Goal: Task Accomplishment & Management: Manage account settings

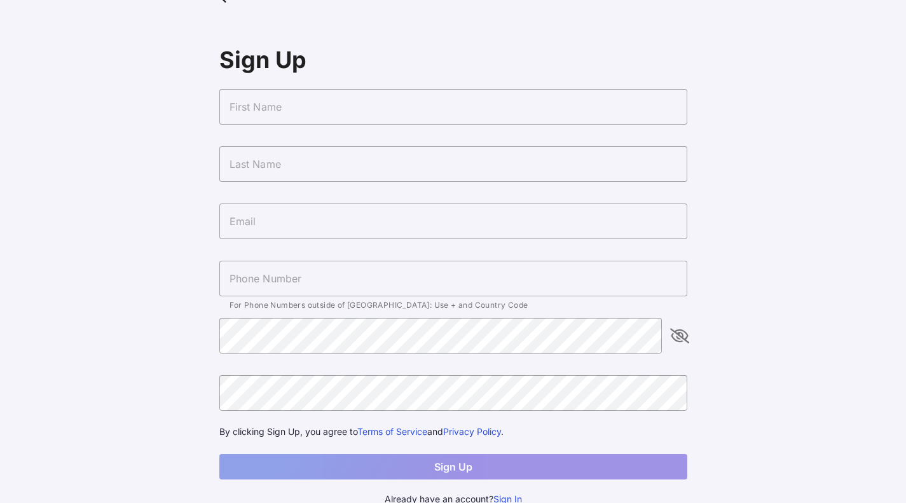
scroll to position [36, 0]
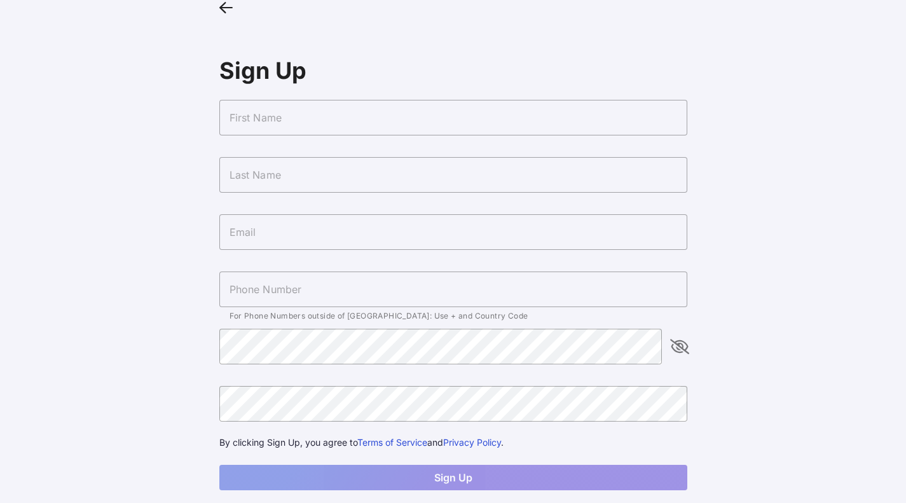
scroll to position [36, 0]
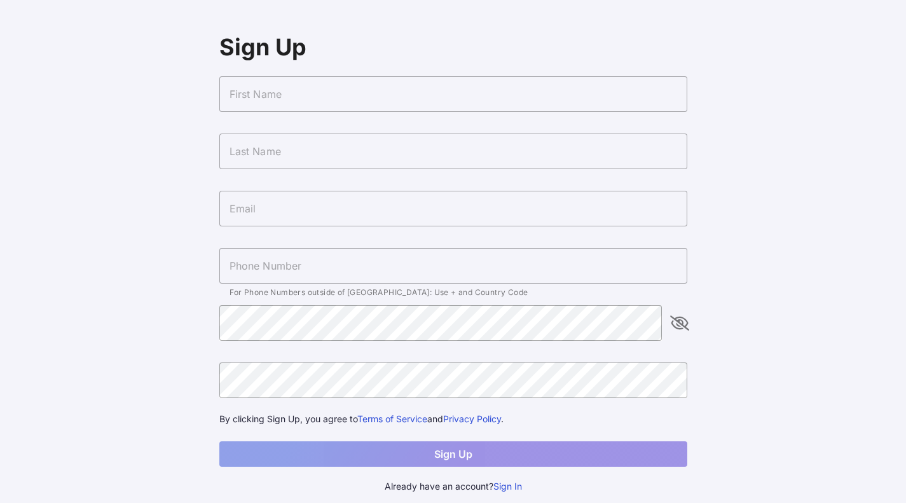
click at [502, 488] on button "Sign In" at bounding box center [508, 487] width 29 height 14
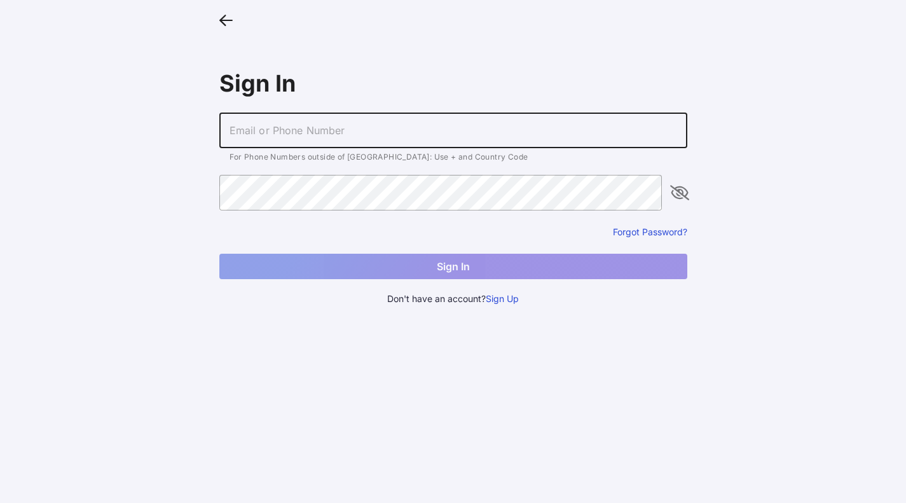
click at [410, 144] on input "text" at bounding box center [453, 131] width 468 height 36
type input "+17043639016"
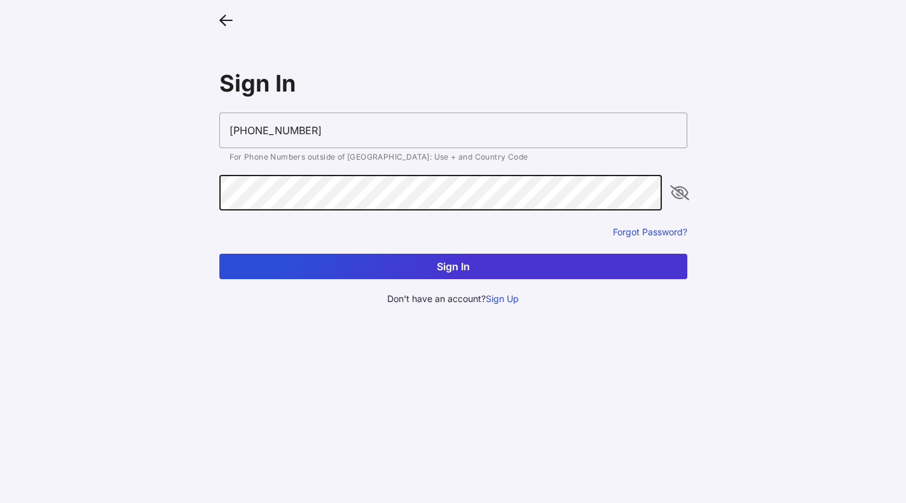
click at [478, 267] on button "Sign In" at bounding box center [453, 266] width 468 height 25
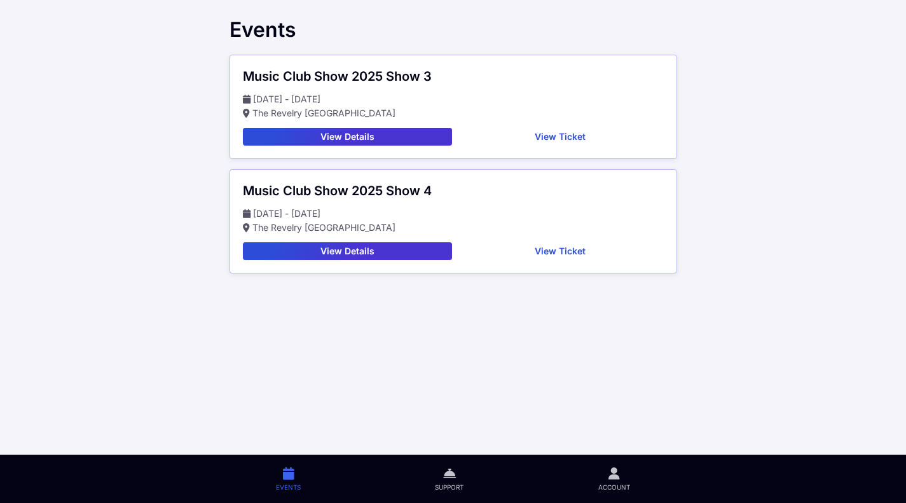
click at [357, 133] on button "View Details" at bounding box center [348, 137] width 210 height 18
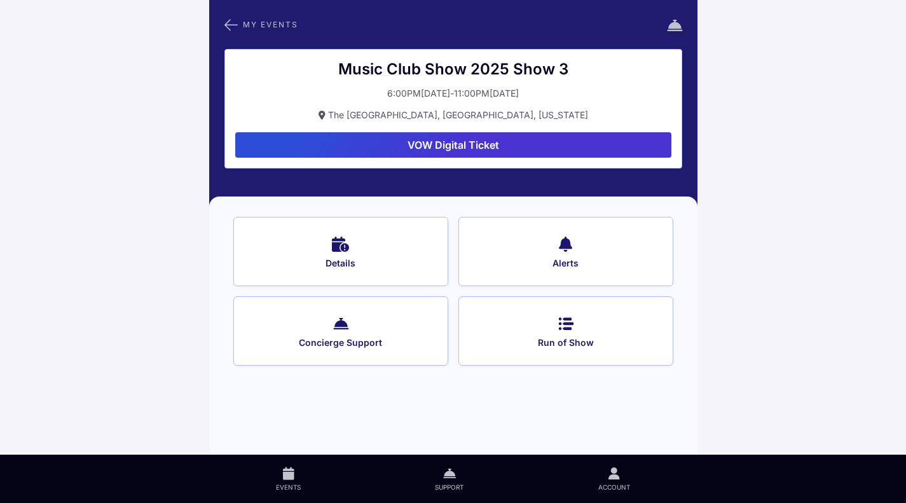
click at [504, 147] on button "VOW Digital Ticket" at bounding box center [453, 144] width 436 height 25
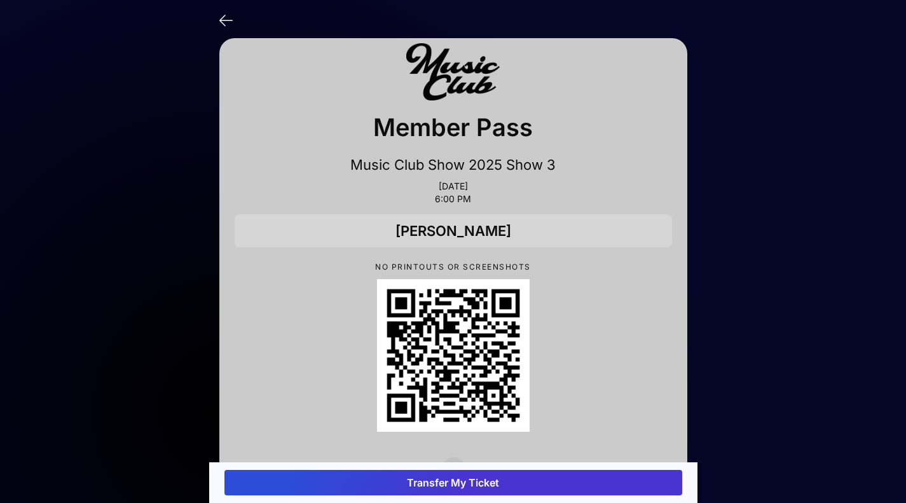
drag, startPoint x: 569, startPoint y: 480, endPoint x: 472, endPoint y: 478, distance: 97.3
click at [472, 478] on button "Transfer My Ticket" at bounding box center [454, 482] width 458 height 25
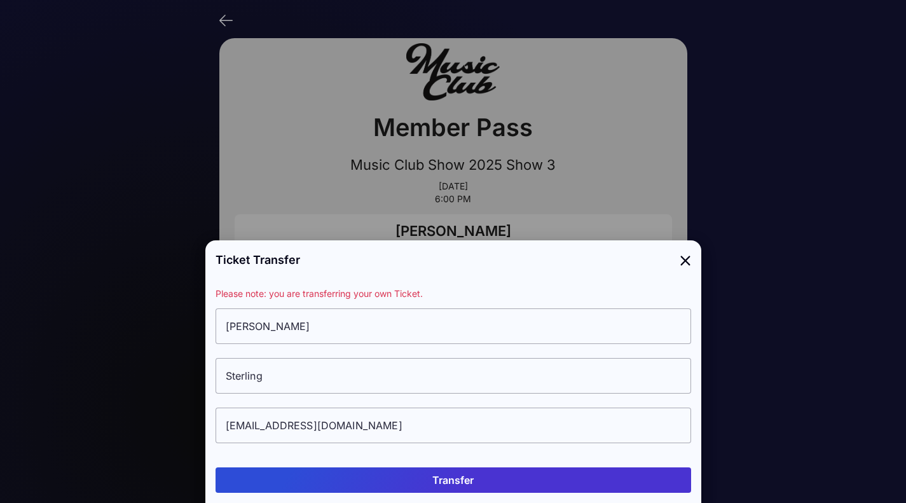
click at [455, 475] on button "Transfer" at bounding box center [454, 479] width 476 height 25
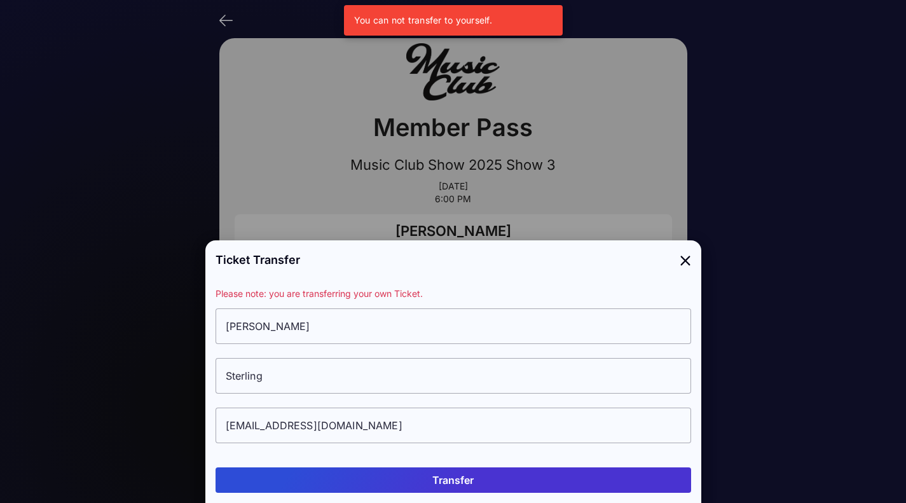
click at [387, 330] on input "RIchard" at bounding box center [454, 326] width 476 height 36
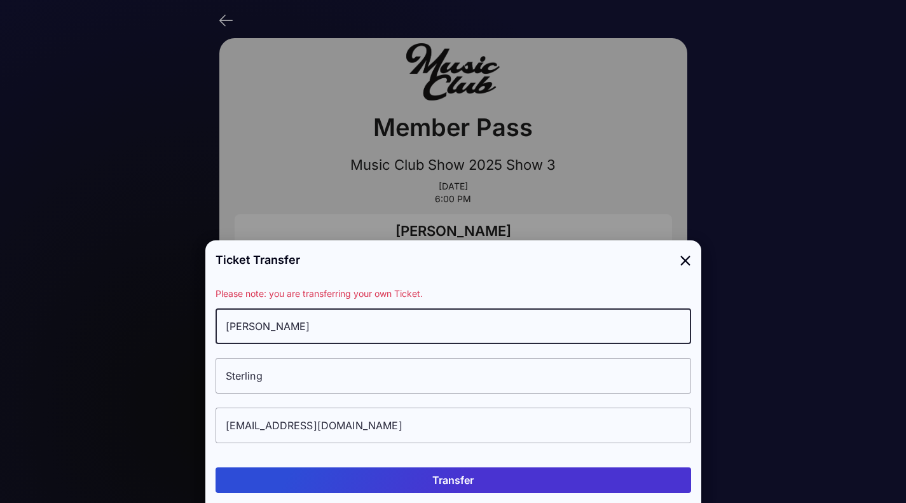
drag, startPoint x: 387, startPoint y: 330, endPoint x: 237, endPoint y: 310, distance: 151.5
click at [237, 310] on input "RIchard" at bounding box center [454, 326] width 476 height 36
click at [593, 359] on input "Sterling" at bounding box center [454, 376] width 476 height 36
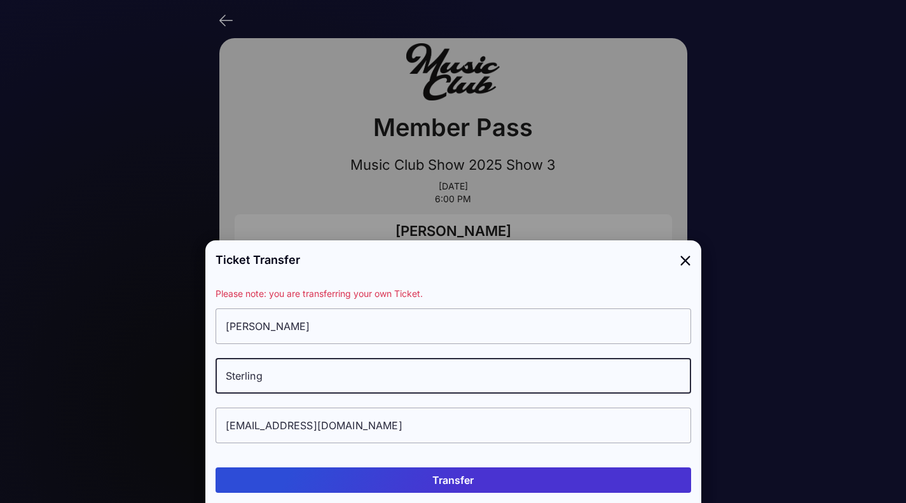
click at [691, 265] on div "Ticket Transfer" at bounding box center [453, 259] width 496 height 39
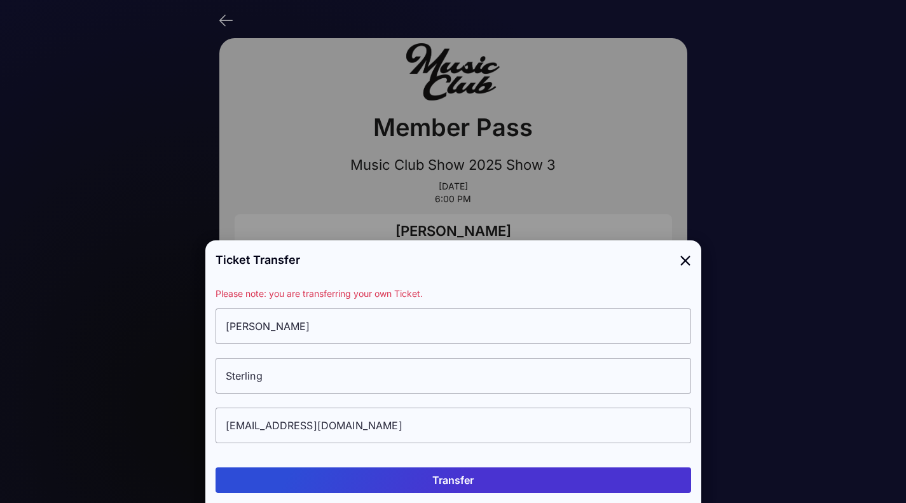
click at [682, 261] on icon at bounding box center [685, 260] width 11 height 18
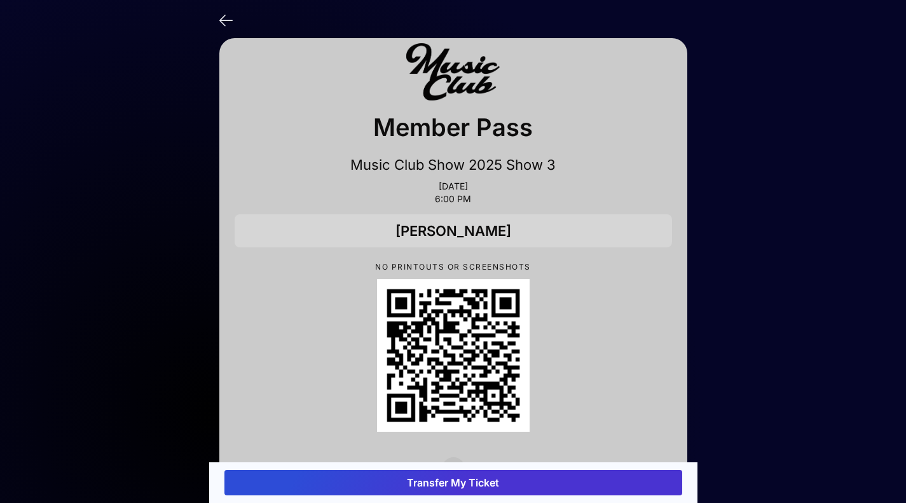
click at [448, 491] on button "Transfer My Ticket" at bounding box center [454, 482] width 458 height 25
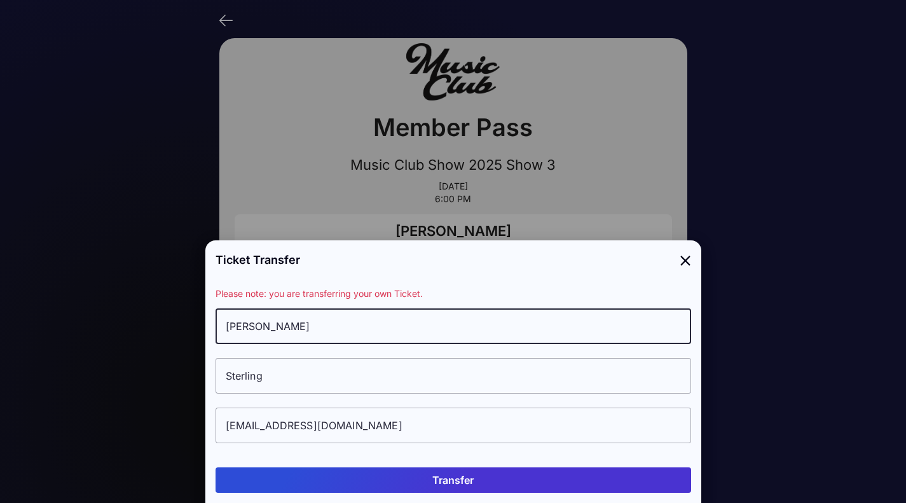
drag, startPoint x: 334, startPoint y: 337, endPoint x: 151, endPoint y: 292, distance: 188.0
click at [205, 292] on div "Ticket Transfer Please note: you are transferring your own Ticket. RIchard Ster…" at bounding box center [453, 251] width 496 height 503
type input "David"
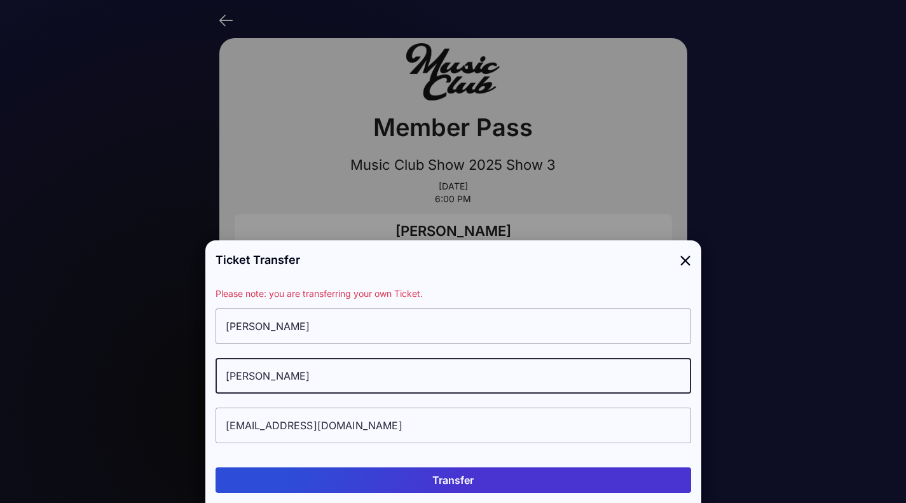
type input "Rickard"
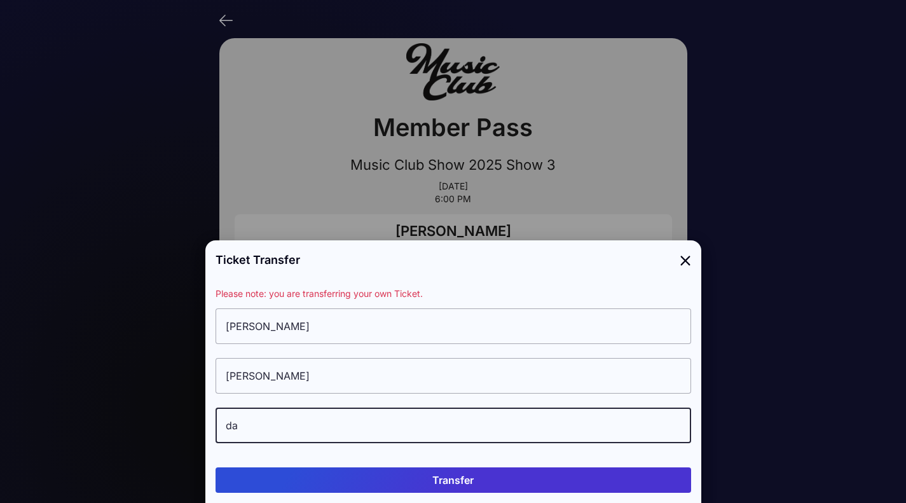
type input "d"
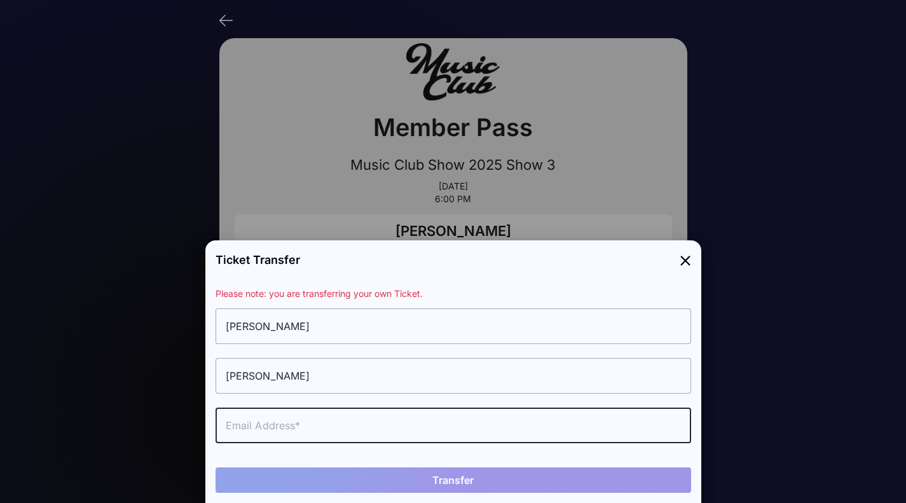
paste input "dave.rickard88@gmail.com"
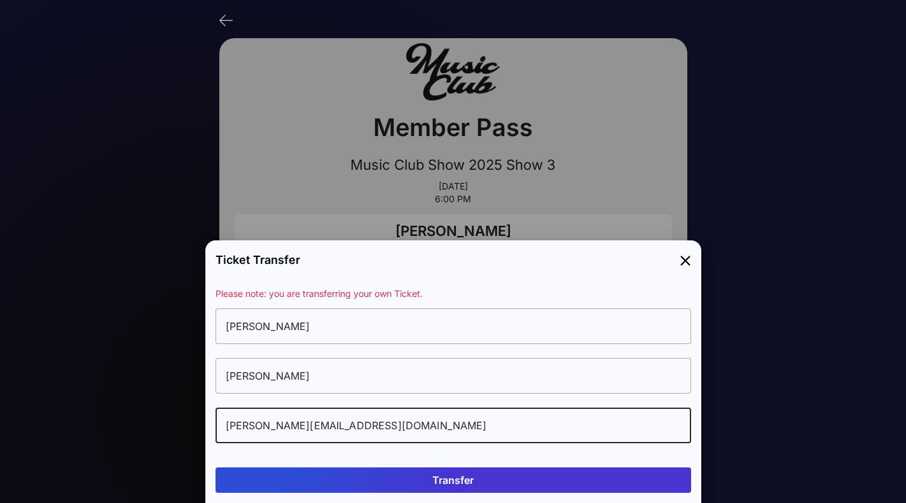
type input "dave.rickard88@gmail.com"
click at [417, 482] on button "Transfer" at bounding box center [454, 479] width 476 height 25
